Goal: Find contact information: Find contact information

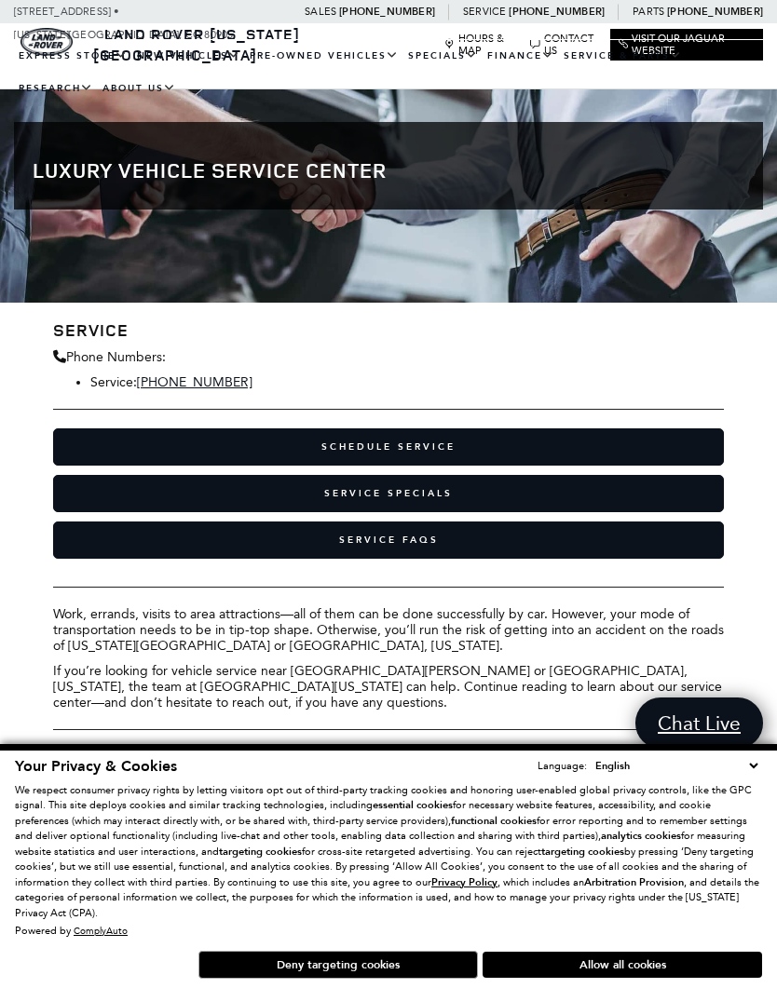
click at [620, 952] on button "Allow all cookies" at bounding box center [621, 965] width 279 height 26
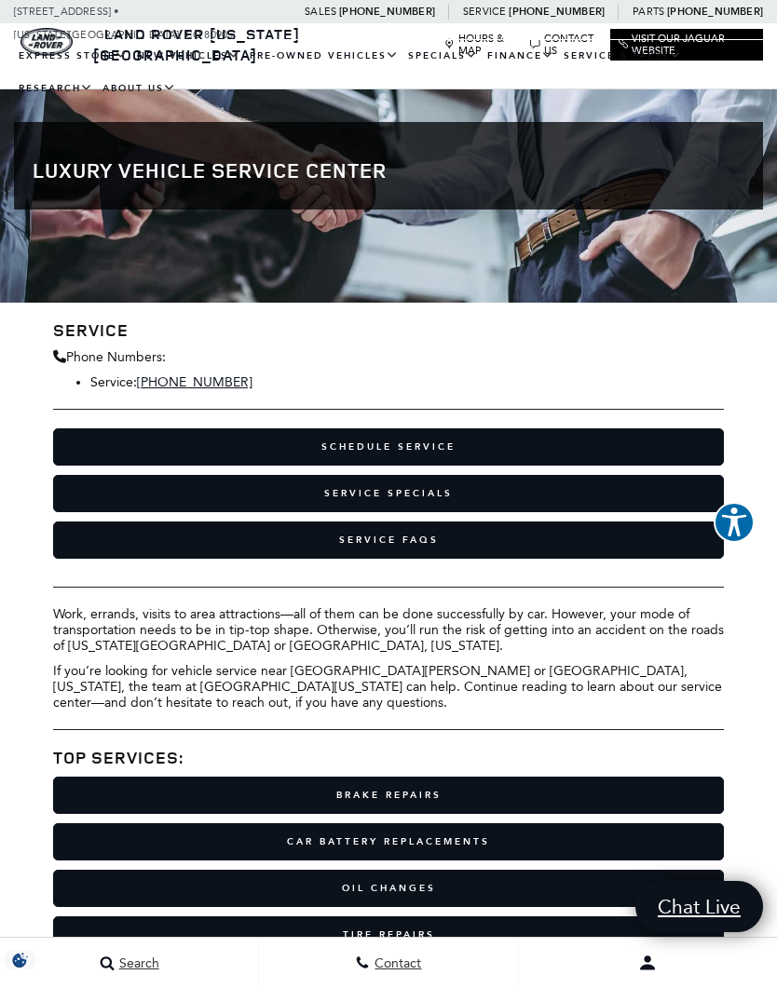
click at [455, 547] on link "Service FAQs" at bounding box center [389, 540] width 672 height 37
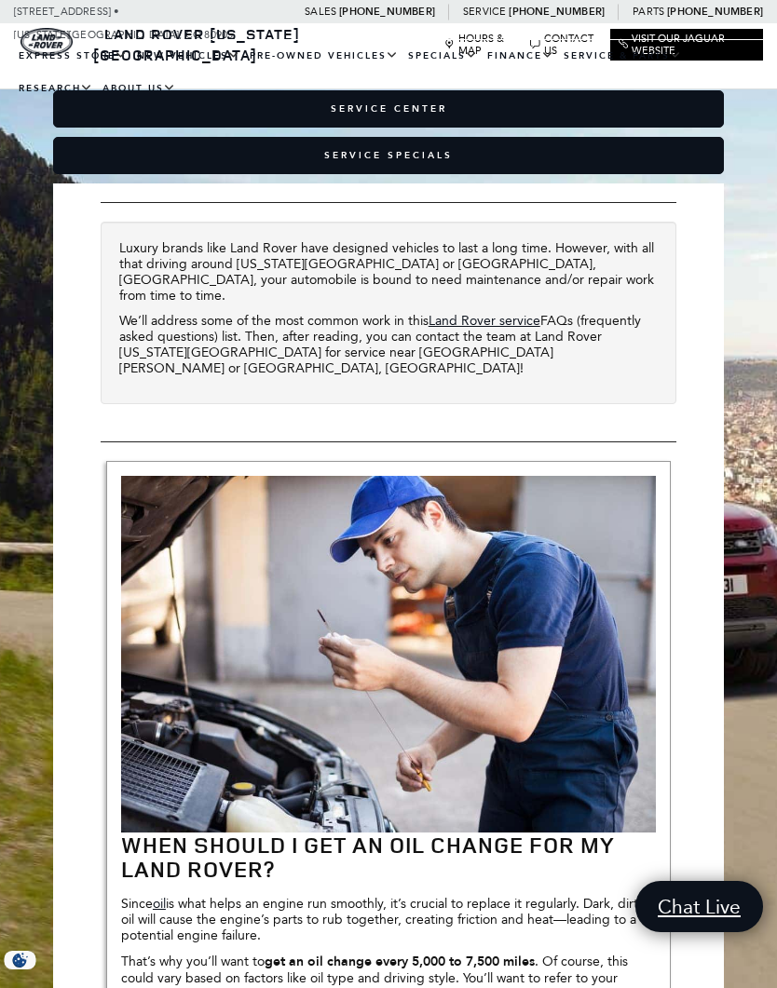
scroll to position [492, 0]
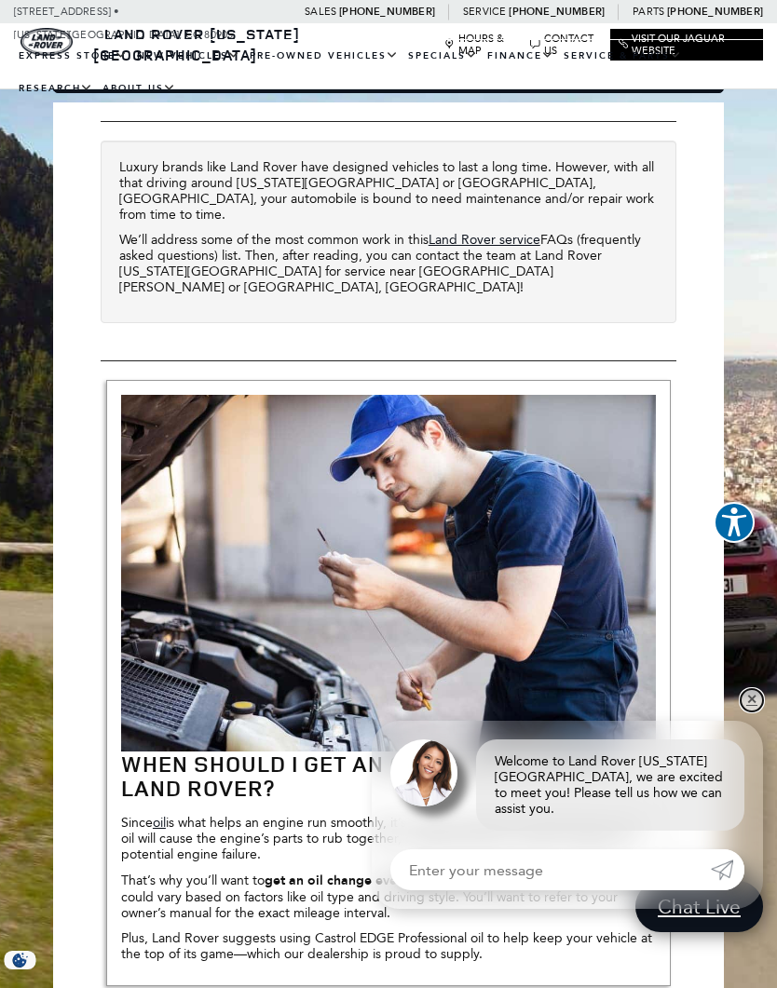
click at [751, 712] on link "✕" at bounding box center [751, 700] width 22 height 22
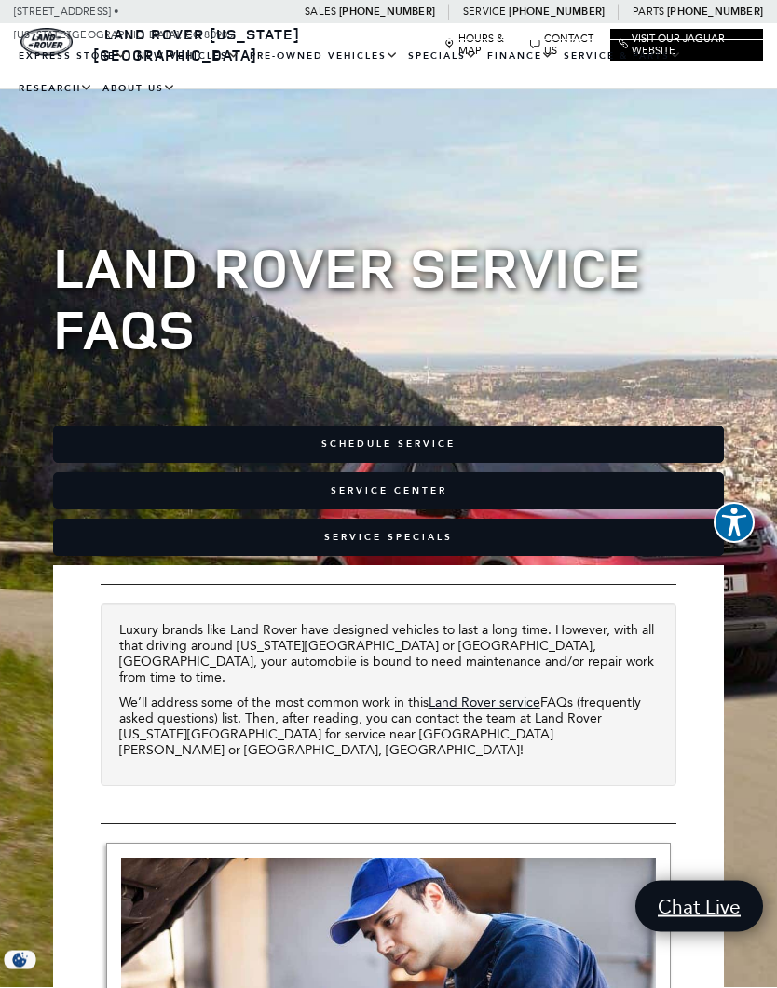
scroll to position [0, 0]
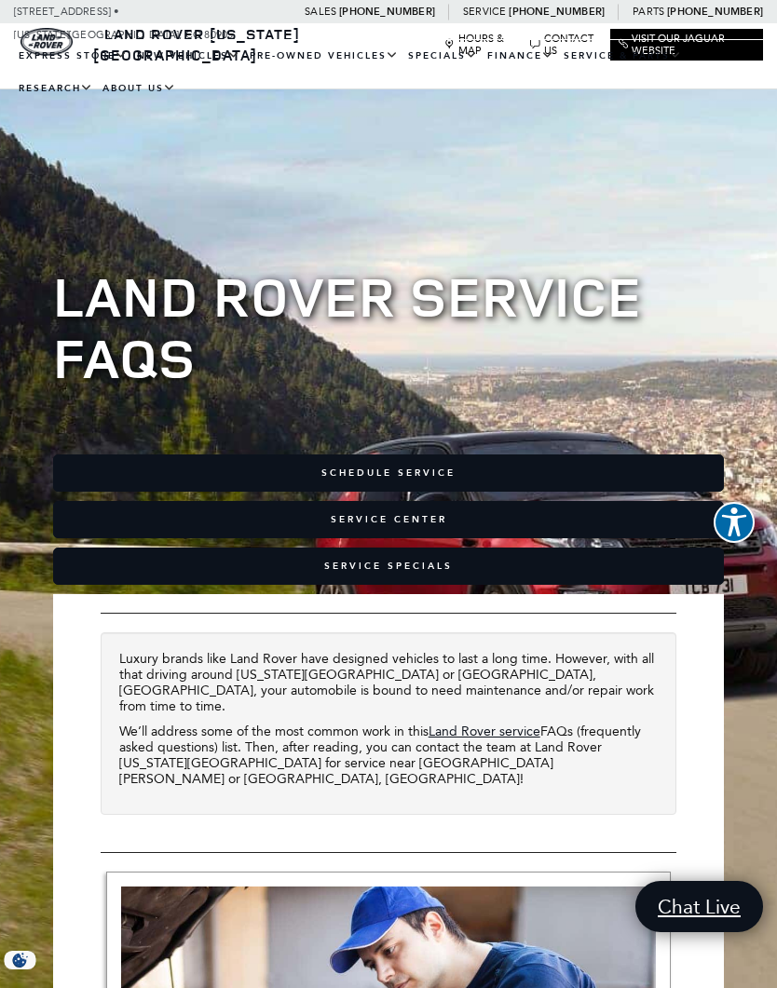
click at [0, 0] on link "Service Department" at bounding box center [0, 0] width 0 height 0
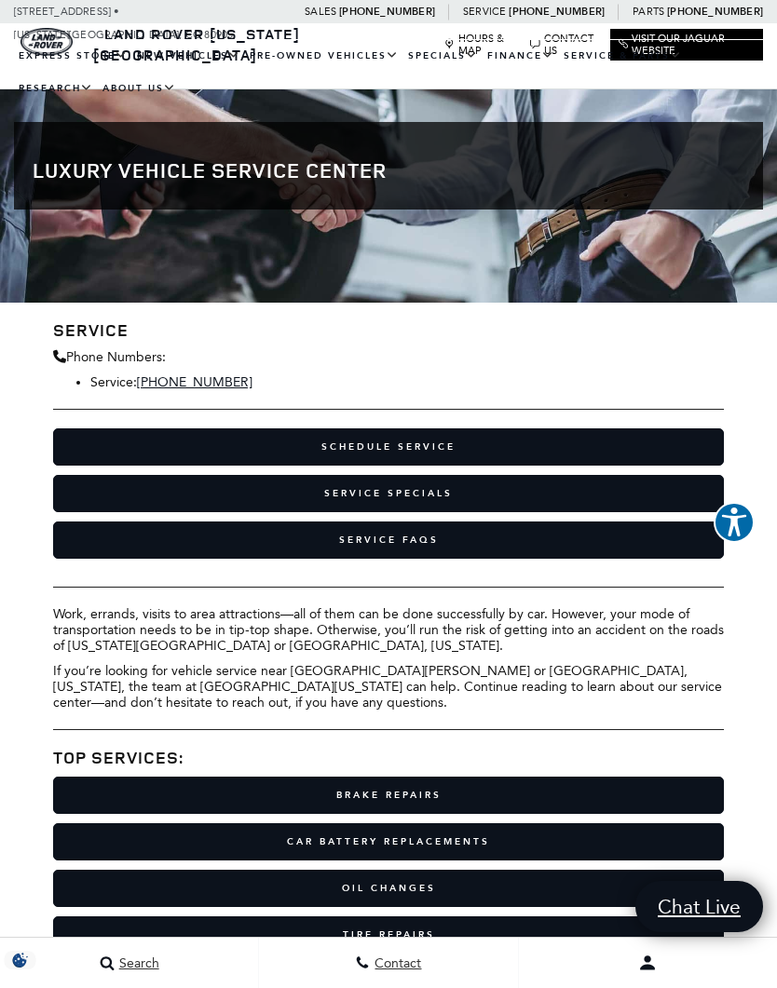
click at [467, 37] on link "Hours & Map" at bounding box center [482, 45] width 76 height 24
